Goal: Find specific page/section: Find specific page/section

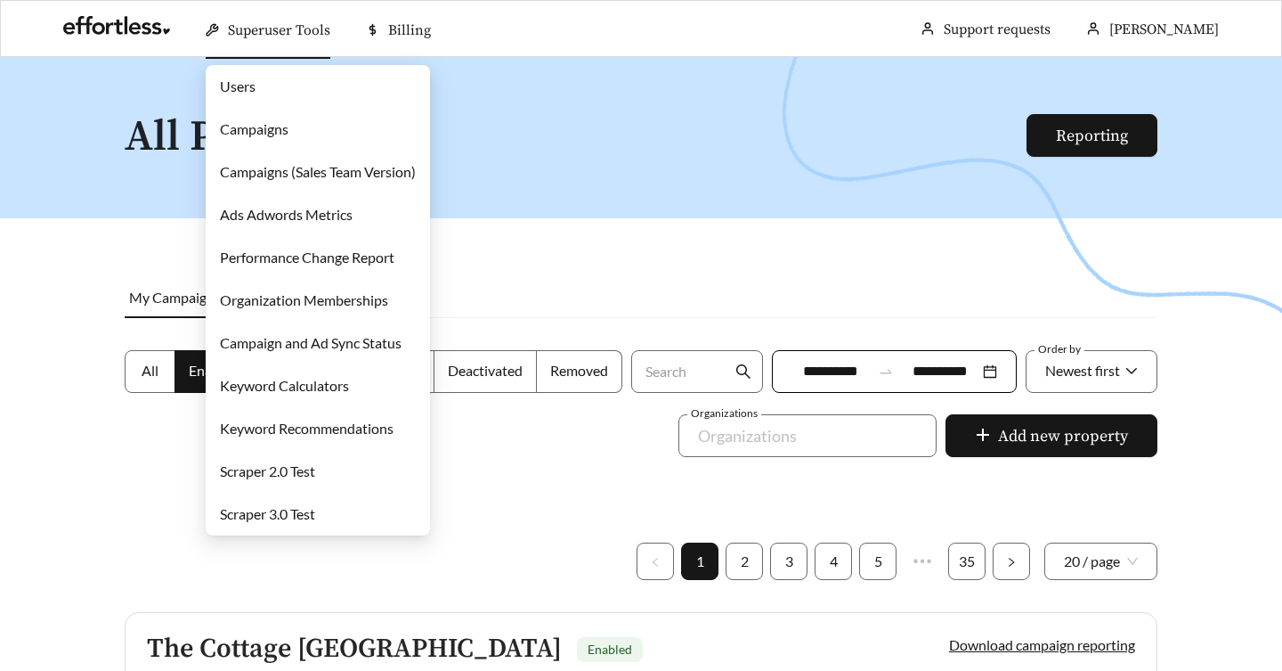
click at [268, 131] on link "Campaigns" at bounding box center [254, 128] width 69 height 17
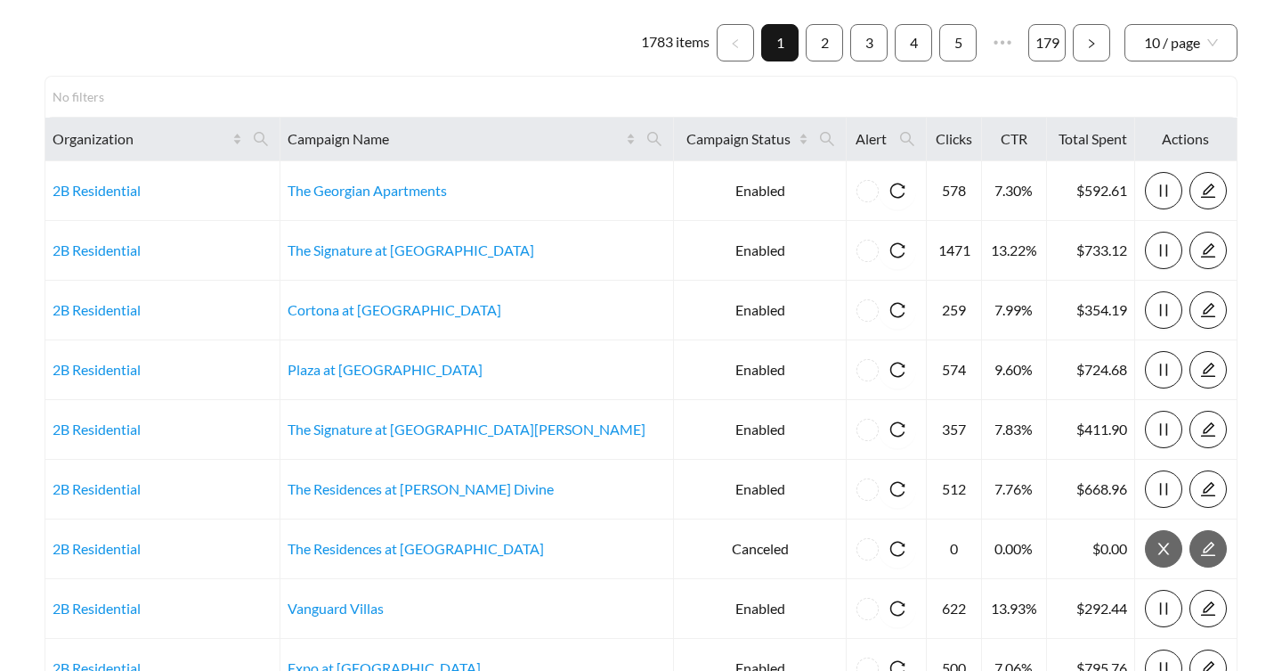
scroll to position [151, 0]
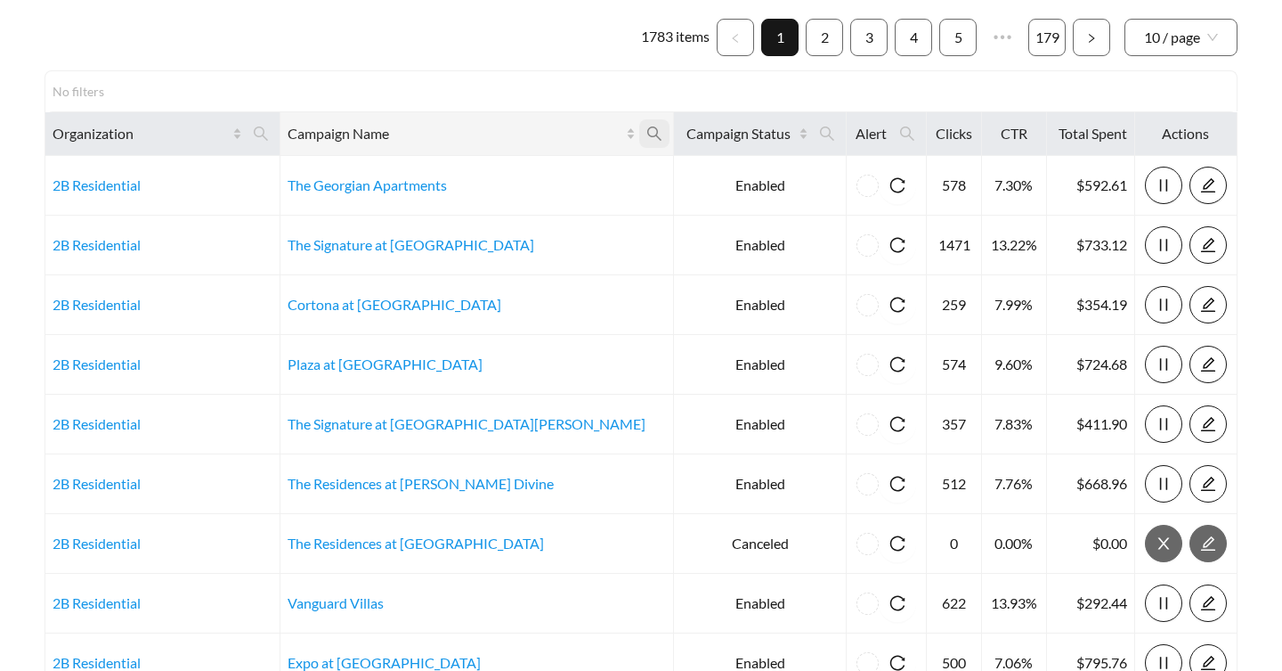
click at [647, 132] on icon "search" at bounding box center [654, 133] width 14 height 14
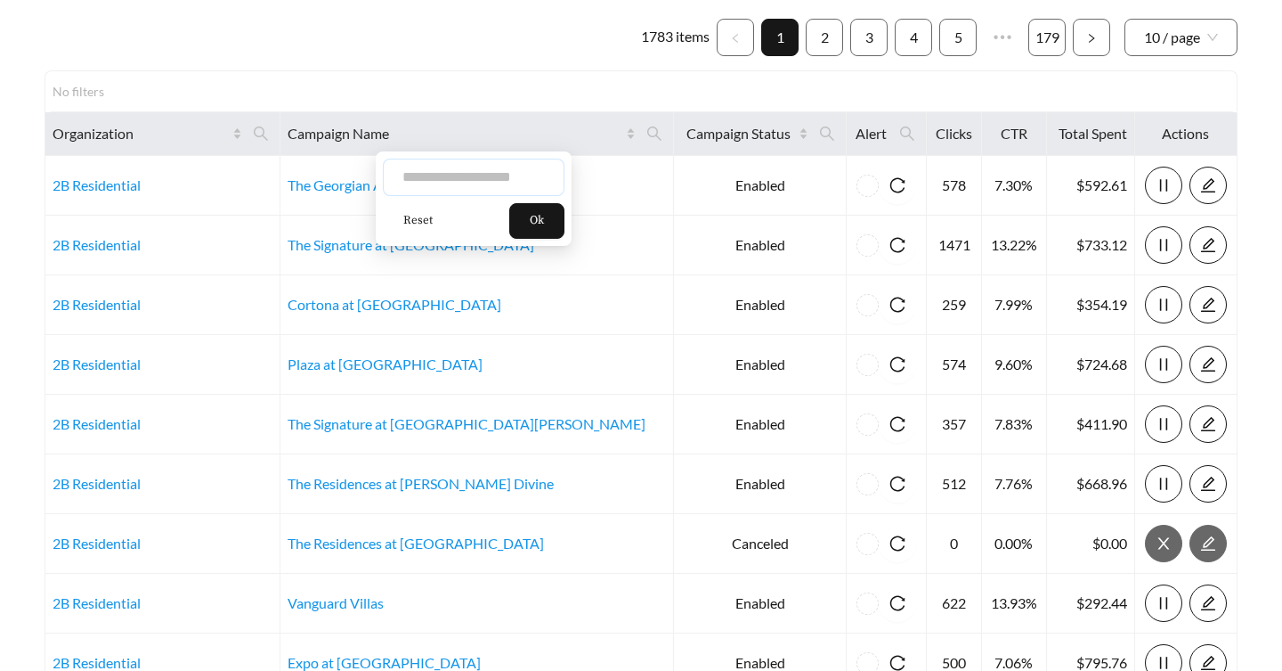
click at [517, 160] on input "text" at bounding box center [474, 177] width 182 height 37
type input "*********"
click at [557, 219] on button "Ok" at bounding box center [536, 221] width 55 height 36
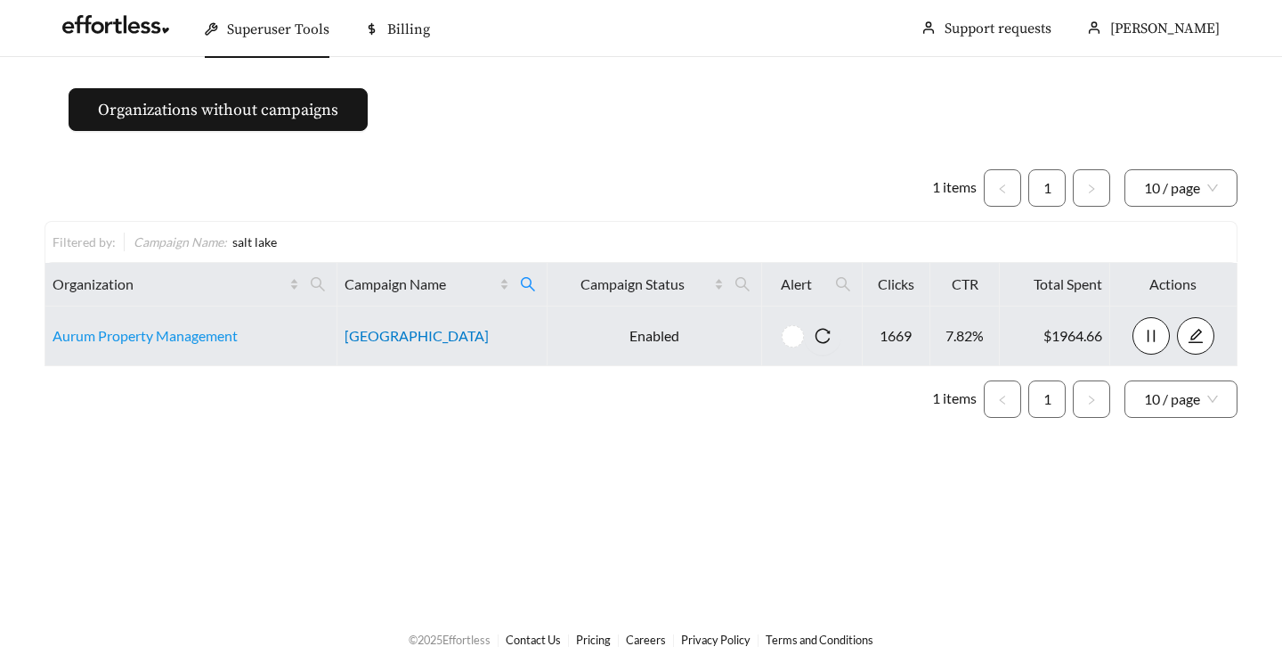
click at [426, 342] on link "[GEOGRAPHIC_DATA]" at bounding box center [417, 335] width 144 height 17
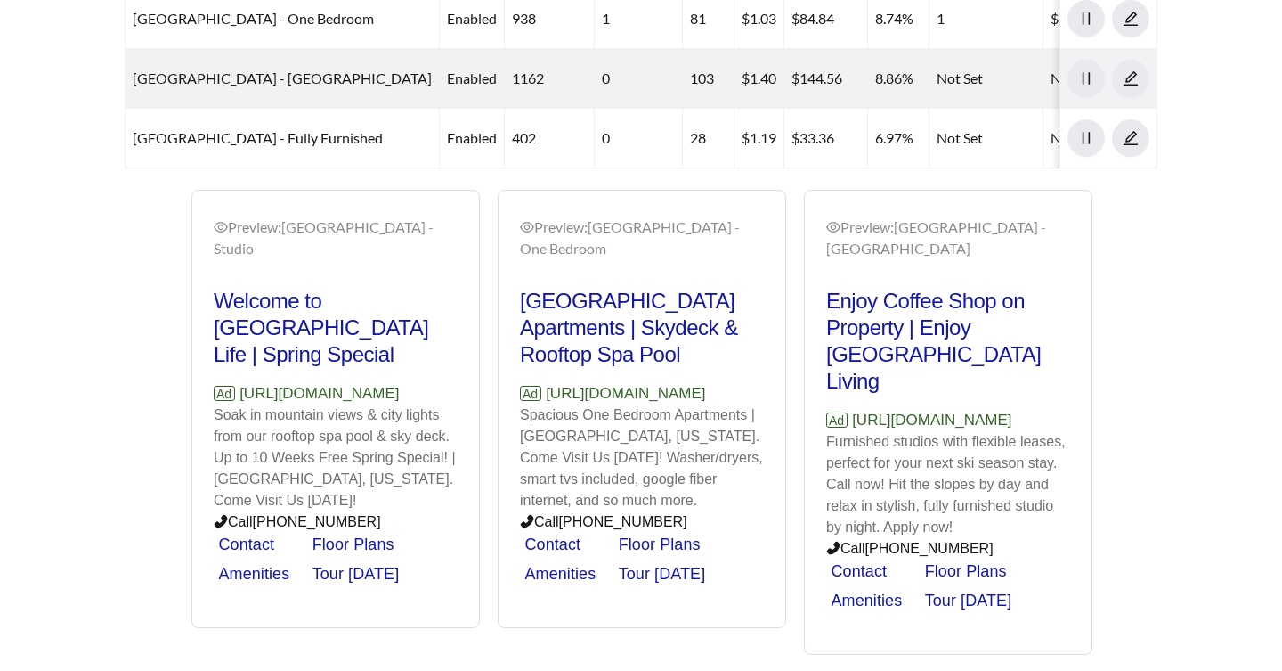
scroll to position [1004, 0]
